Goal: Task Accomplishment & Management: Manage account settings

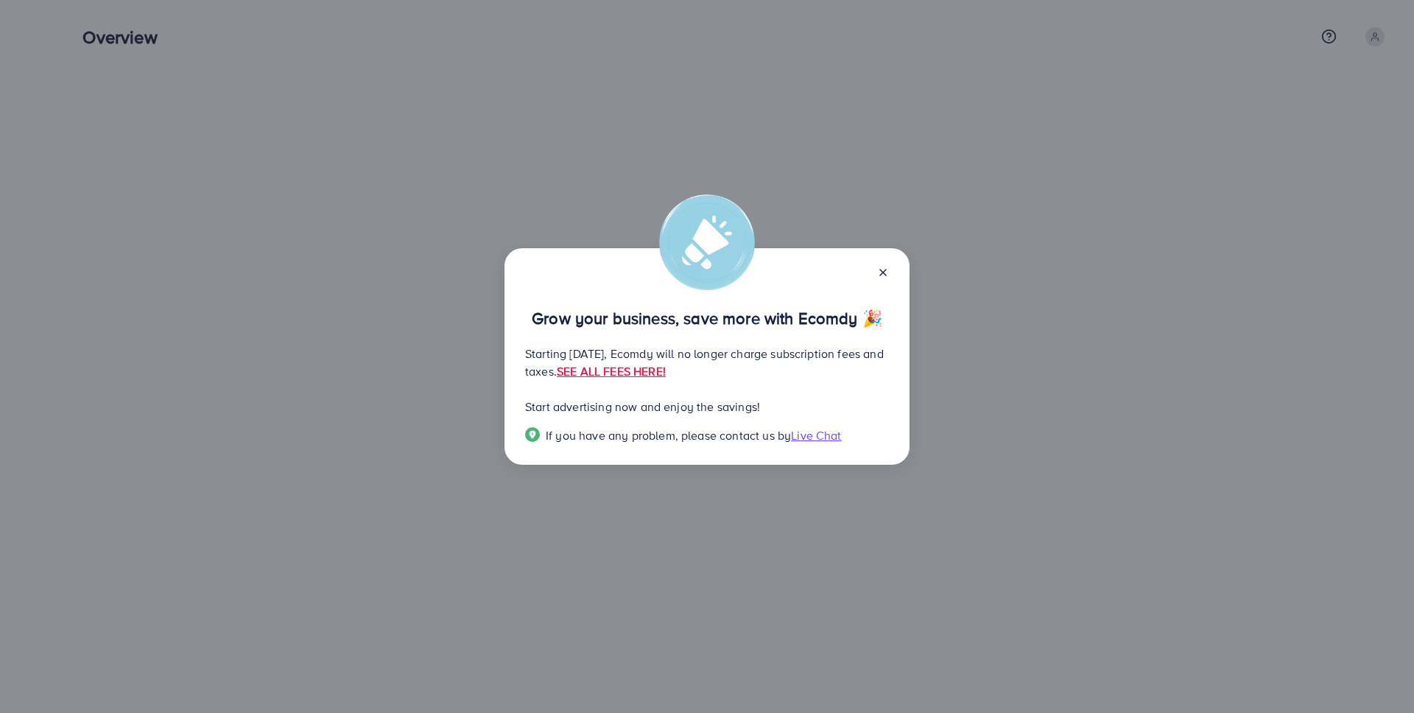
click at [882, 271] on icon at bounding box center [883, 273] width 12 height 12
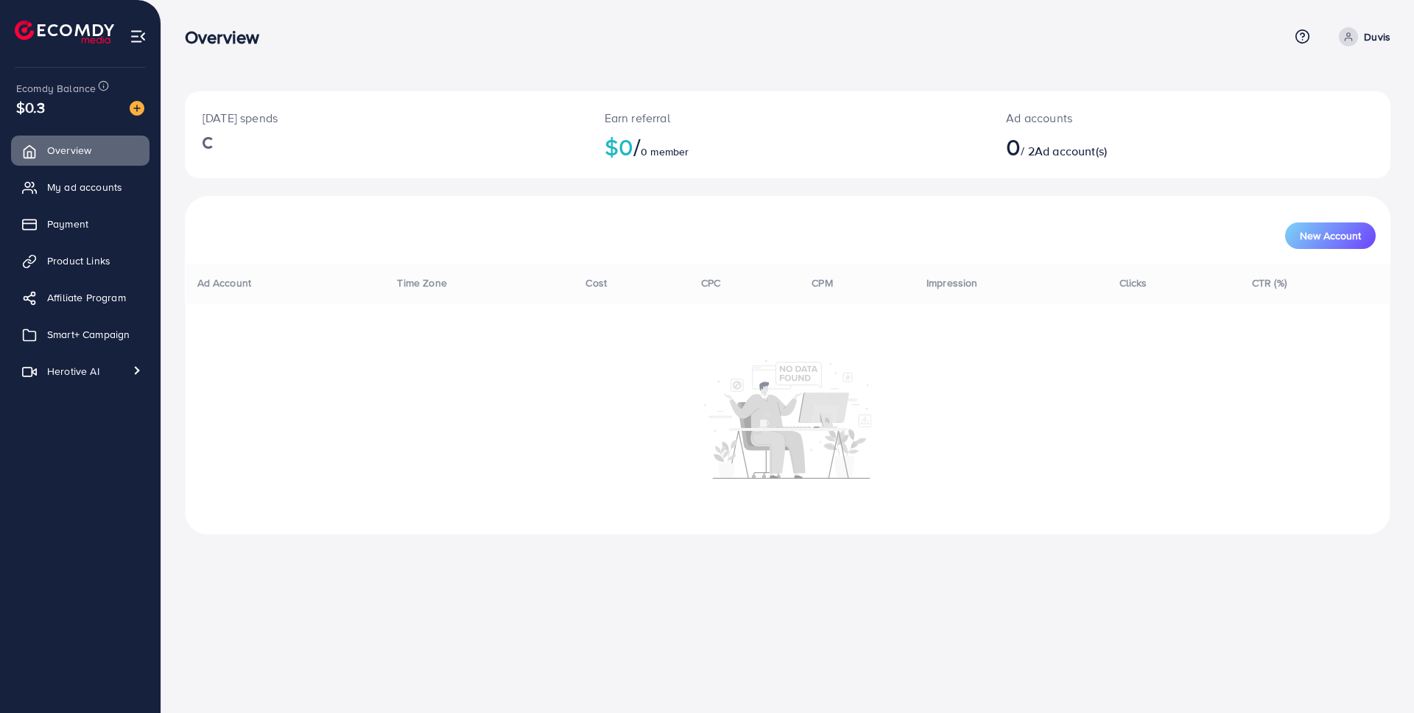
drag, startPoint x: 307, startPoint y: 383, endPoint x: 205, endPoint y: 331, distance: 114.0
click at [306, 383] on div "Ad Account Time Zone Cost CPC CPM Impression Clicks CTR (%)" at bounding box center [788, 399] width 1206 height 270
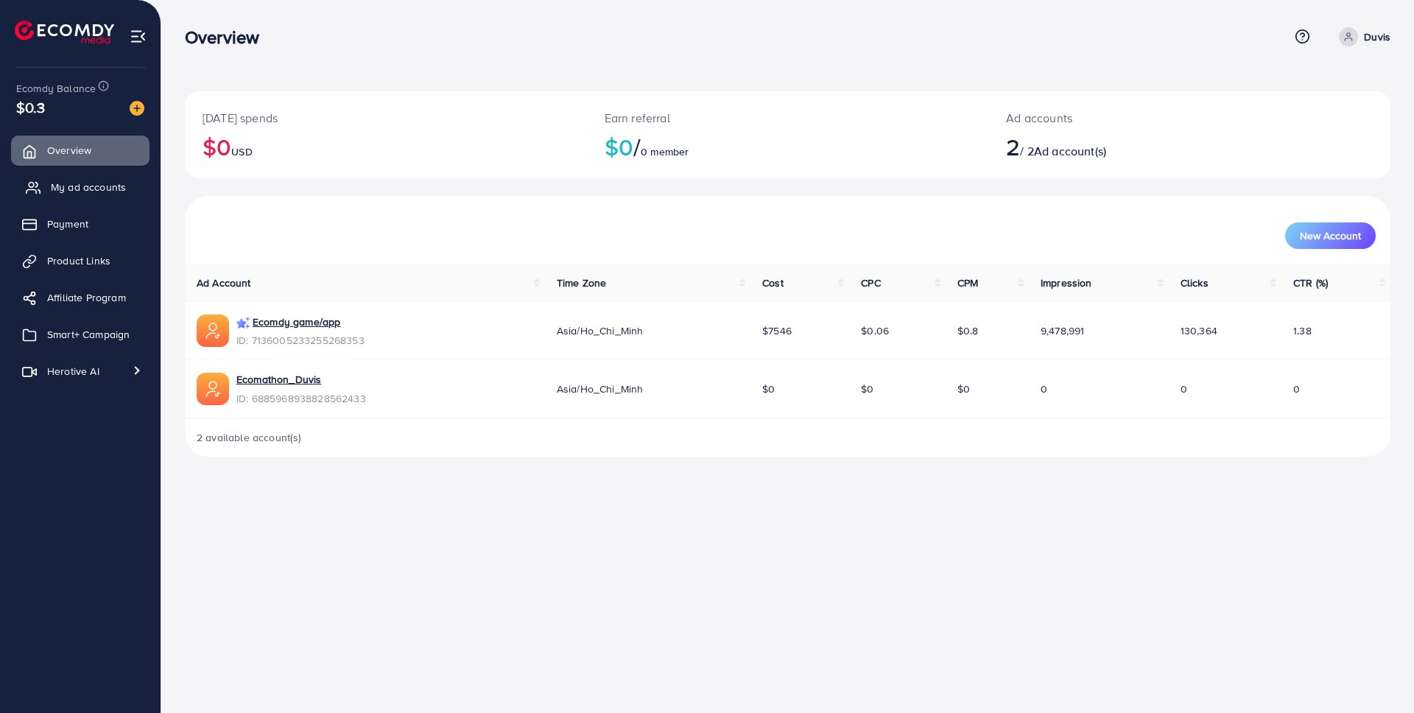
click at [63, 197] on link "My ad accounts" at bounding box center [80, 186] width 138 height 29
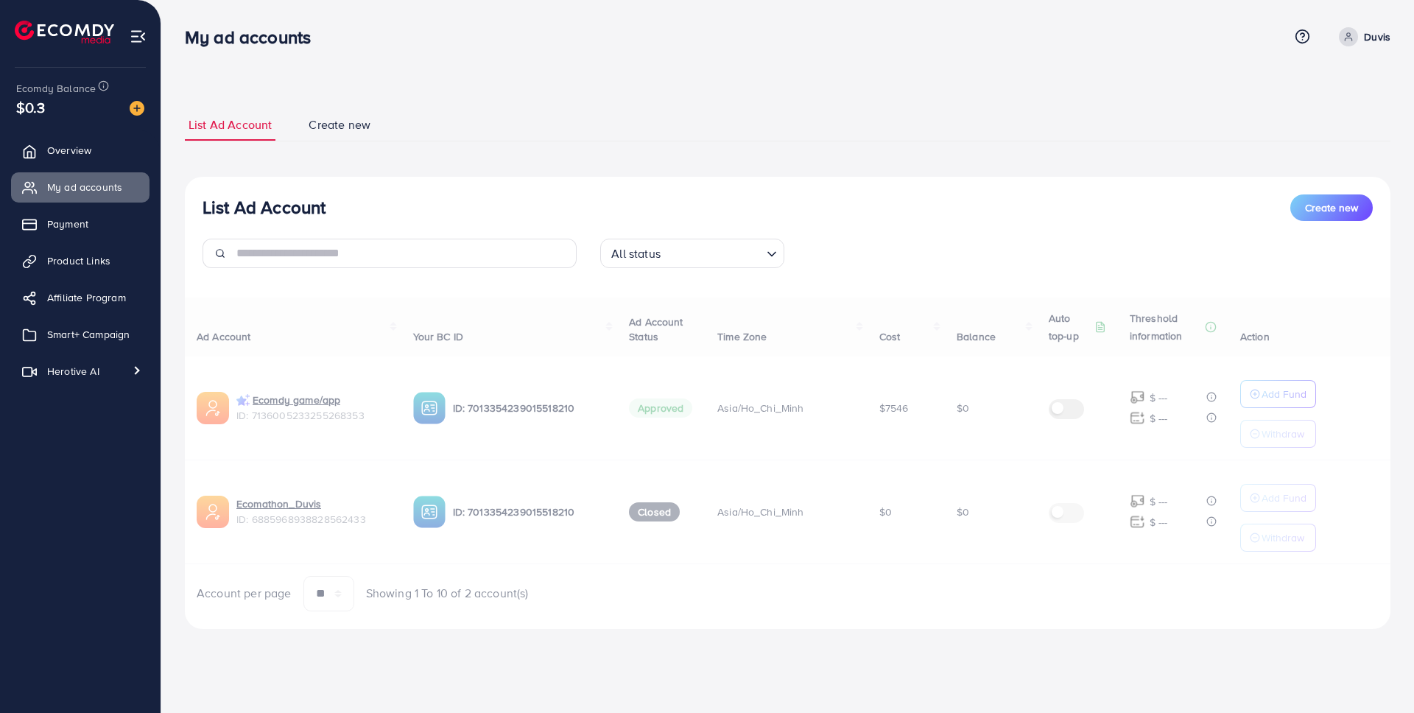
click at [322, 116] on span "Create new" at bounding box center [340, 124] width 62 height 17
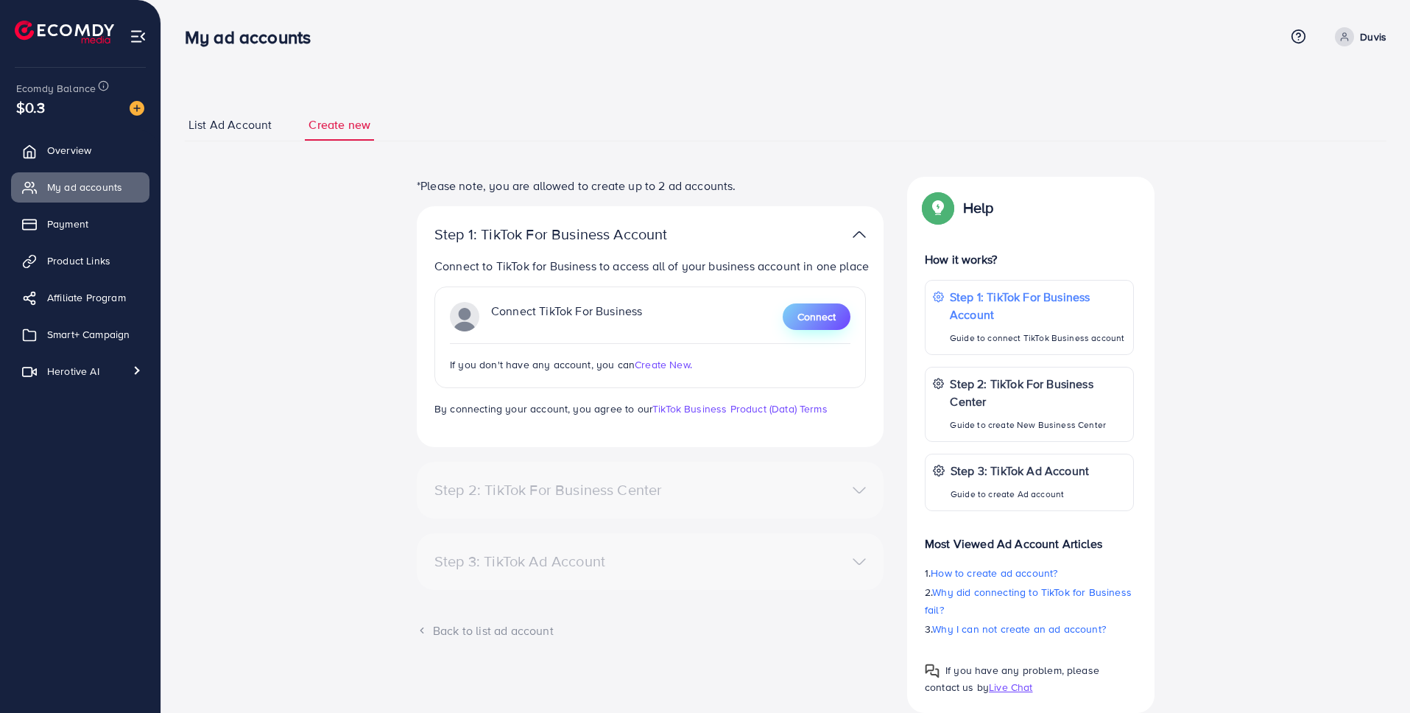
click at [821, 309] on span "Connect" at bounding box center [817, 316] width 38 height 15
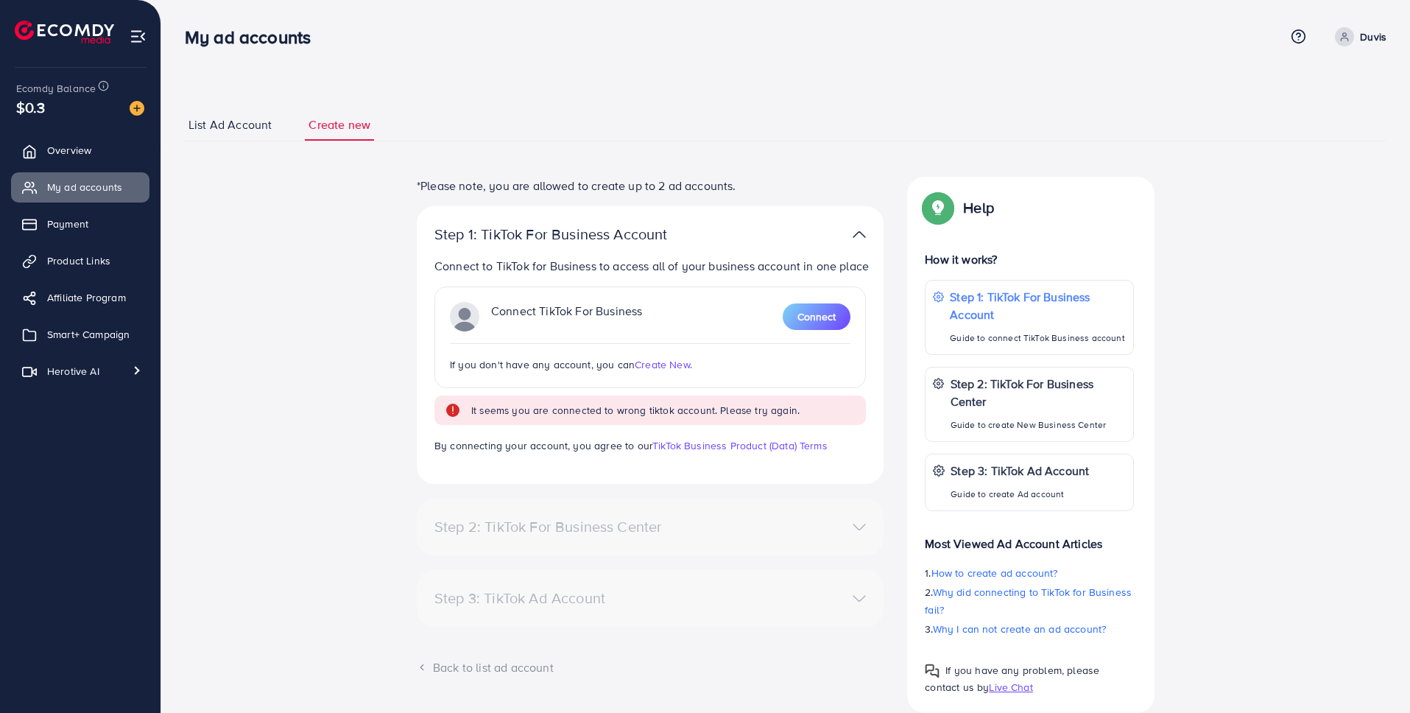
click at [1356, 43] on link "Duvis" at bounding box center [1357, 36] width 57 height 19
click at [1338, 105] on link "Log out" at bounding box center [1316, 121] width 140 height 33
